Goal: Task Accomplishment & Management: Use online tool/utility

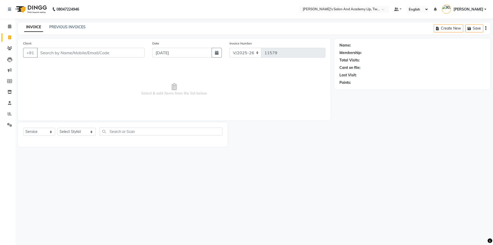
select select "6985"
select select "service"
click at [10, 112] on icon at bounding box center [10, 114] width 4 height 4
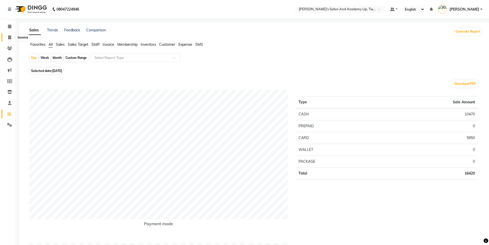
click at [7, 37] on span at bounding box center [9, 38] width 9 height 6
select select "service"
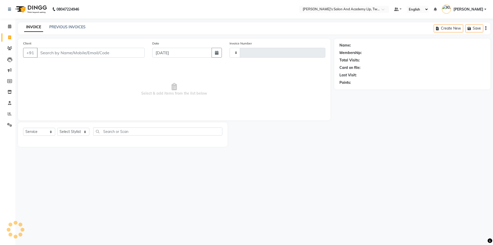
type input "11581"
select select "6985"
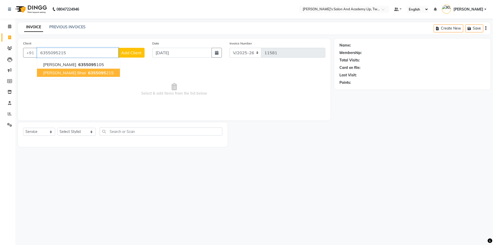
type input "6355095215"
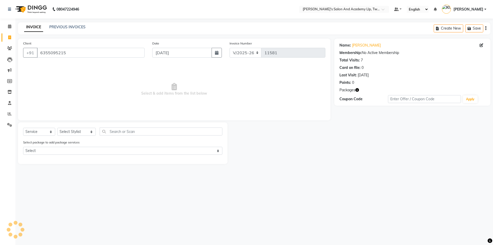
click at [357, 91] on button "button" at bounding box center [357, 89] width 4 height 5
click at [69, 130] on select "Select Stylist [PERSON_NAME] [PERSON_NAME] [PERSON_NAME] [PERSON_NAME] [PERSON_…" at bounding box center [76, 132] width 39 height 8
select select "91882"
click at [57, 128] on select "Select Stylist [PERSON_NAME] [PERSON_NAME] [PERSON_NAME] [PERSON_NAME] [PERSON_…" at bounding box center [76, 132] width 39 height 8
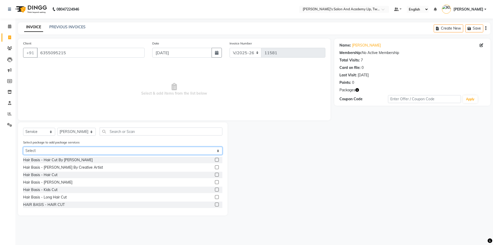
drag, startPoint x: 69, startPoint y: 149, endPoint x: 67, endPoint y: 154, distance: 5.0
click at [69, 149] on select "Select MAVDI DEAR PACKAGE ( 6 HAIR CUT)" at bounding box center [122, 151] width 199 height 8
select select "1: Object"
click at [23, 147] on select "Select MAVDI DEAR PACKAGE ( 6 HAIR CUT)" at bounding box center [122, 151] width 199 height 8
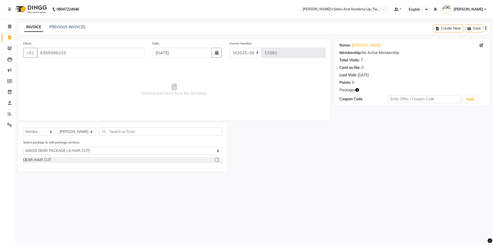
click at [218, 161] on label at bounding box center [217, 160] width 4 height 4
click at [218, 161] on input "checkbox" at bounding box center [216, 159] width 3 height 3
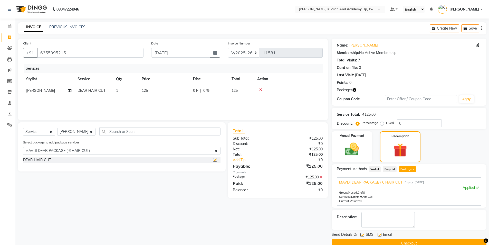
checkbox input "false"
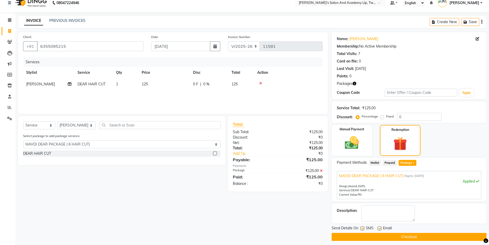
scroll to position [10, 0]
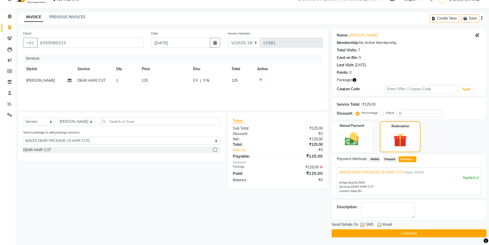
click at [260, 80] on icon at bounding box center [260, 80] width 3 height 4
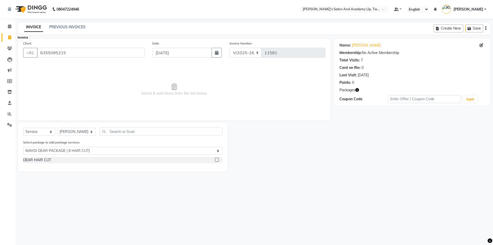
click at [7, 37] on span at bounding box center [9, 38] width 9 height 6
select select "service"
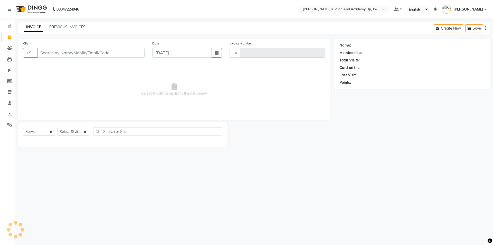
type input "11581"
select select "6985"
